Goal: Navigation & Orientation: Find specific page/section

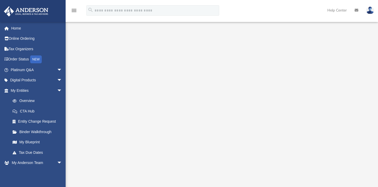
scroll to position [38, 0]
click at [32, 140] on link "My Blueprint" at bounding box center [38, 142] width 63 height 10
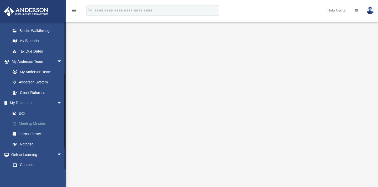
scroll to position [102, 0]
click at [25, 111] on link "Box" at bounding box center [38, 113] width 63 height 10
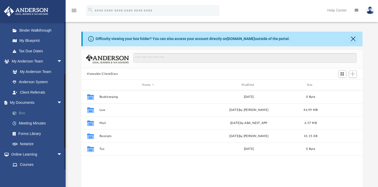
scroll to position [114, 276]
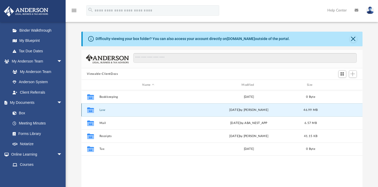
click at [103, 110] on button "Law" at bounding box center [148, 110] width 98 height 3
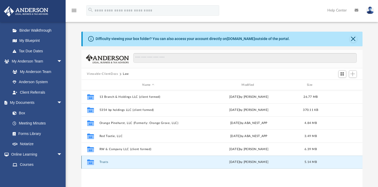
click at [105, 163] on button "Trusts" at bounding box center [148, 162] width 98 height 3
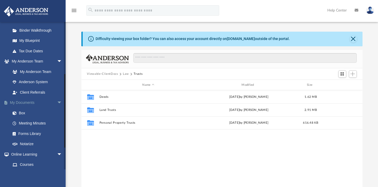
click at [39, 103] on link "My Documents arrow_drop_down" at bounding box center [37, 103] width 66 height 10
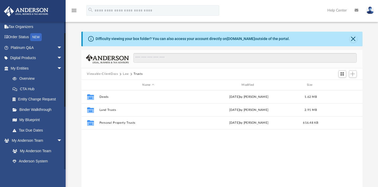
scroll to position [22, 0]
click at [34, 66] on link "My Entities arrow_drop_down" at bounding box center [37, 68] width 66 height 10
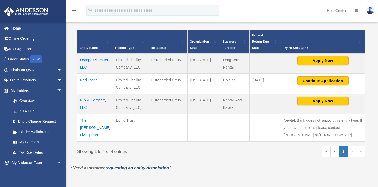
scroll to position [101, 0]
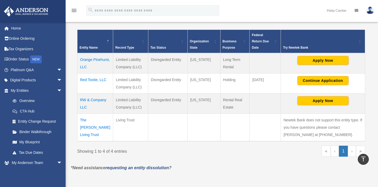
click at [90, 120] on td "The Robert J. White Living Trust" at bounding box center [95, 128] width 36 height 28
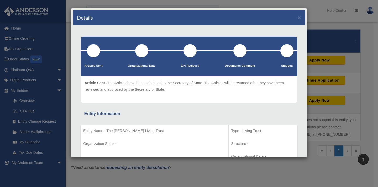
scroll to position [0, 0]
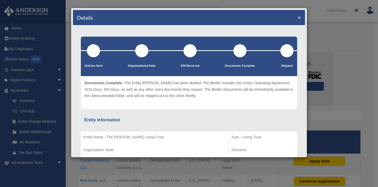
click at [297, 17] on button "×" at bounding box center [298, 18] width 3 height 6
